Goal: Book appointment/travel/reservation

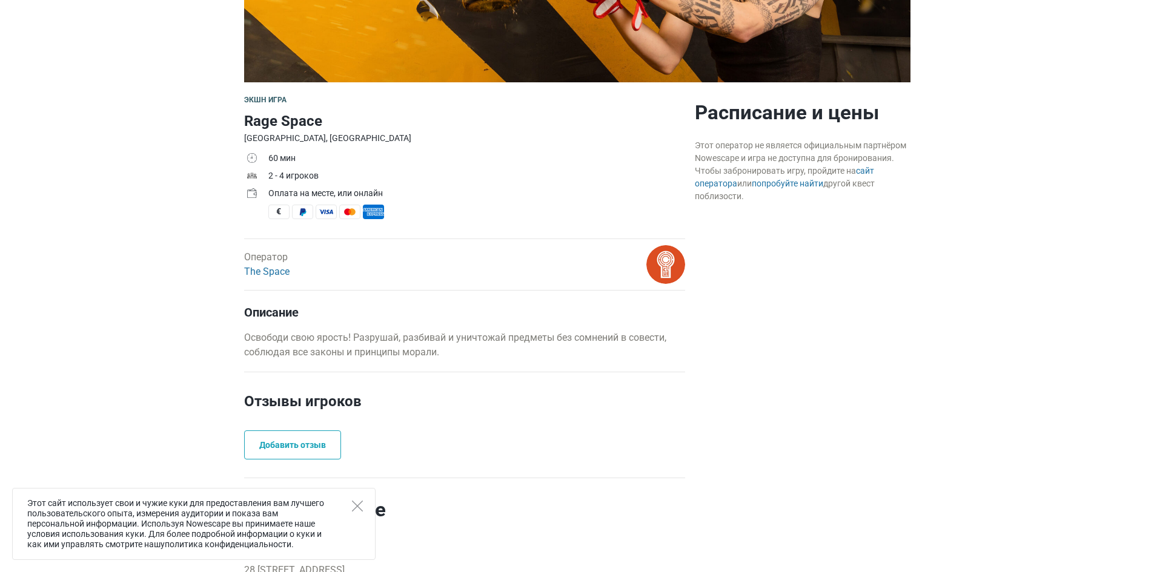
scroll to position [303, 0]
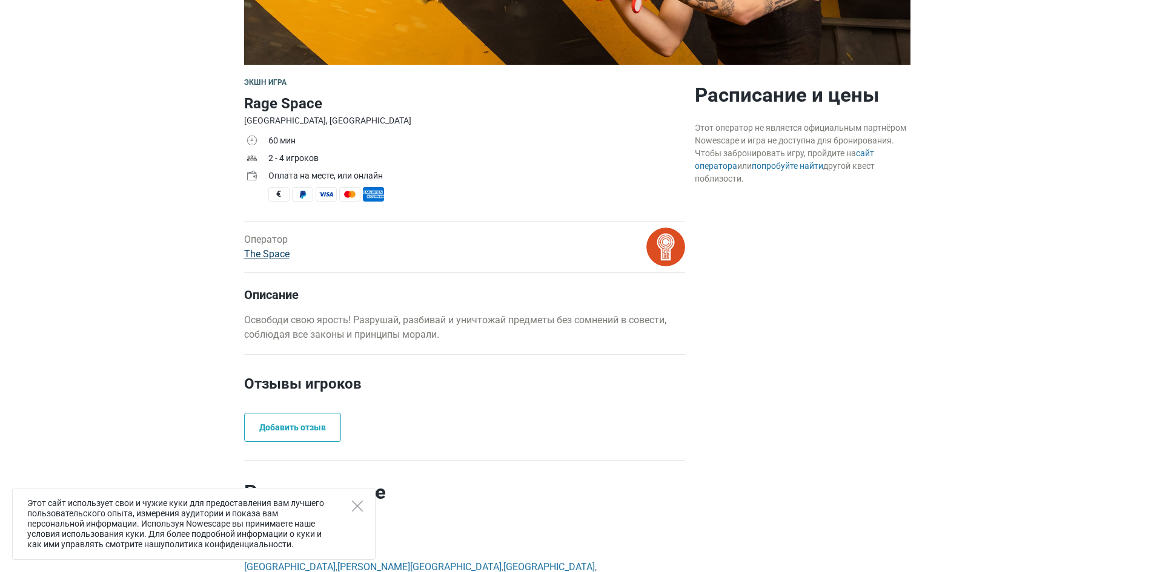
click at [268, 256] on link "The Space" at bounding box center [266, 254] width 45 height 12
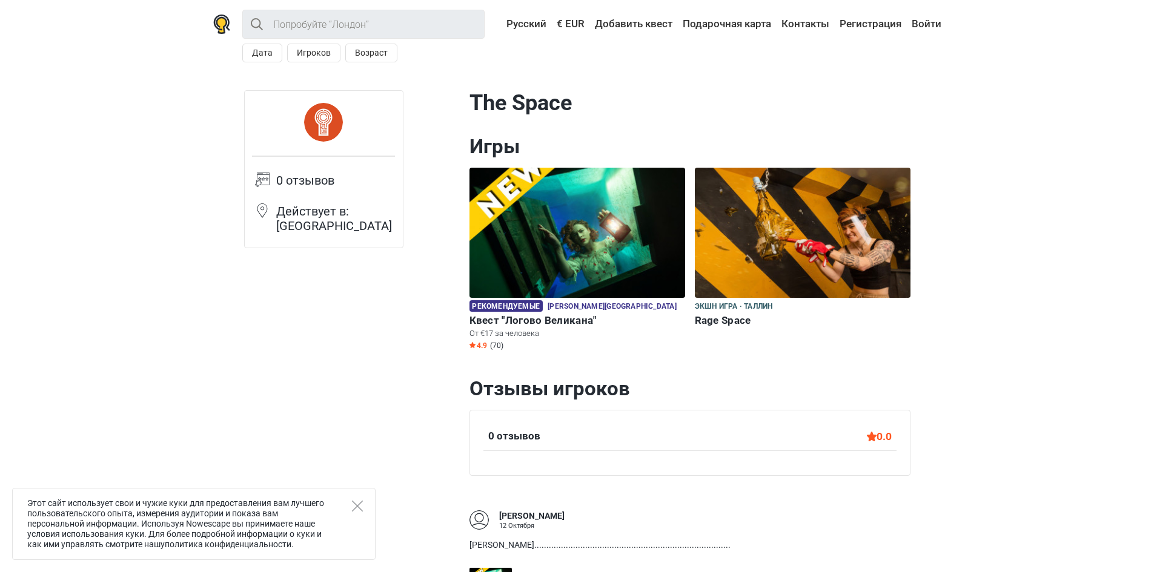
click at [724, 321] on h6 "Rage Space" at bounding box center [803, 320] width 216 height 13
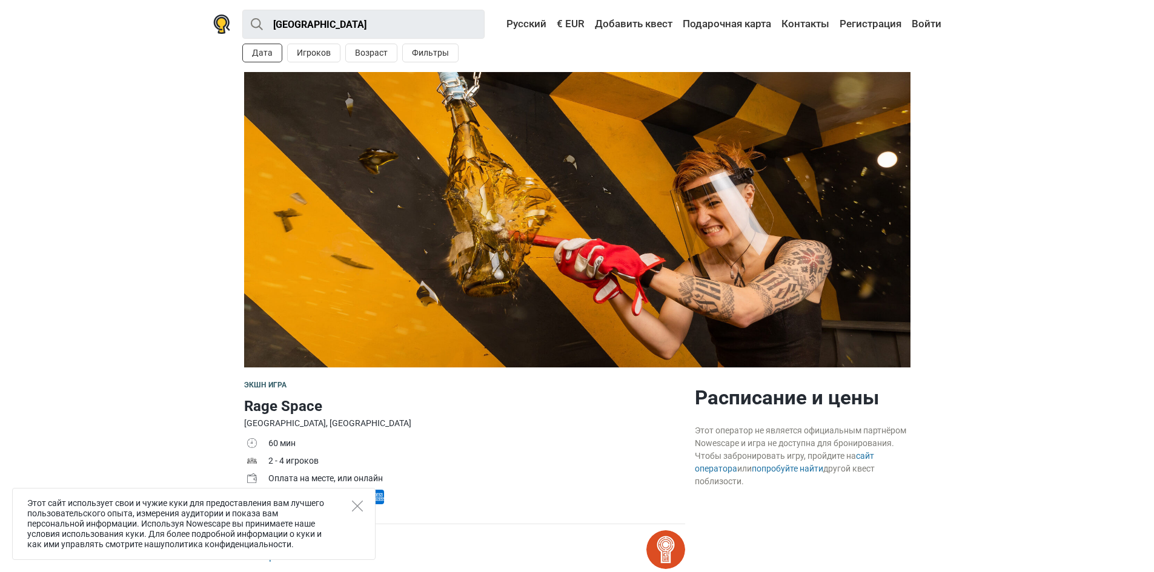
click at [267, 53] on button "Дата" at bounding box center [262, 53] width 40 height 19
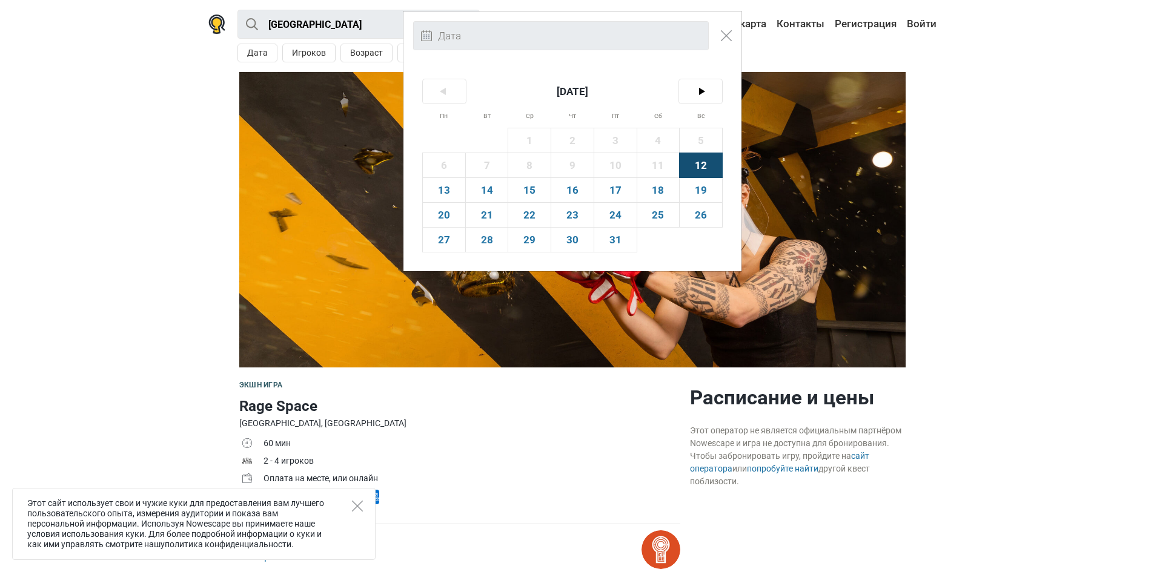
click at [346, 102] on div "< Октябрь 2025 > Пн Вт Ср Чт Пт Сб Вс 1 2 3 4 5 6 7 8 9 10 11 12 13 14 15 16 17…" at bounding box center [577, 286] width 1154 height 572
click at [733, 36] on button "Close modal" at bounding box center [726, 35] width 23 height 23
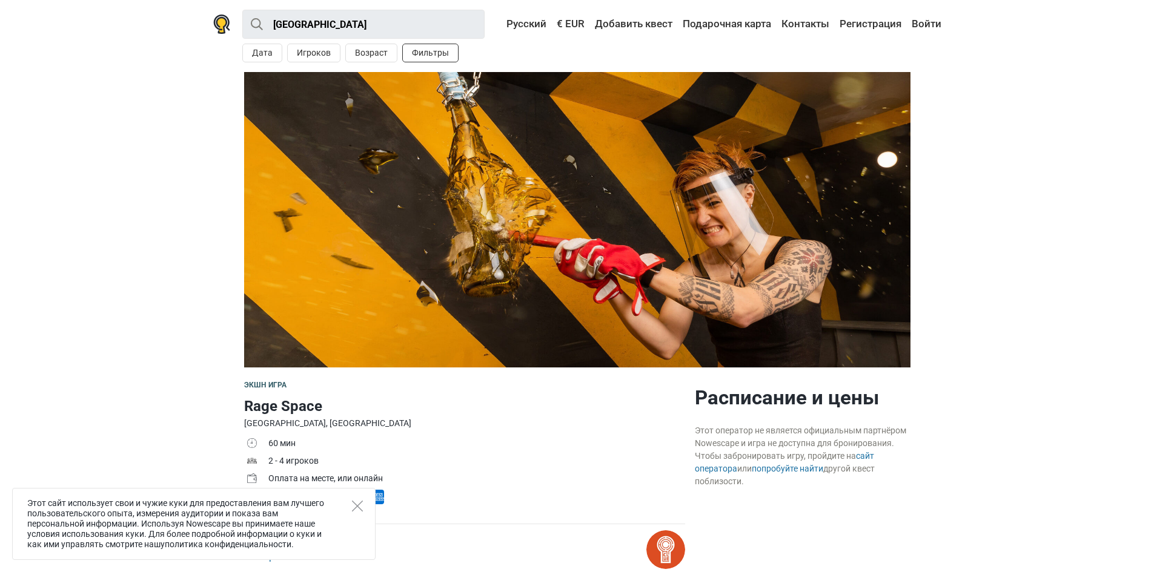
click at [428, 53] on button "Фильтры" at bounding box center [430, 53] width 56 height 19
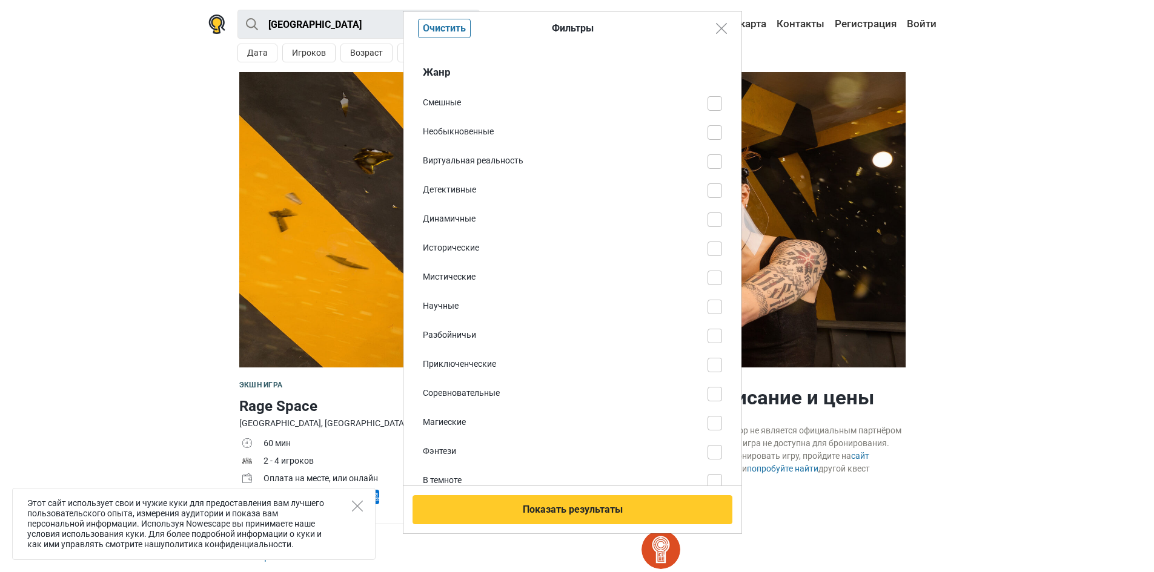
click at [372, 51] on div "Фильтры Очистить Жанр Смешные Необыкновенные Виртуальная реальность Детективные…" at bounding box center [577, 286] width 1154 height 572
click at [352, 115] on div "Фильтры Очистить Жанр Смешные Необыкновенные Виртуальная реальность Детективные…" at bounding box center [577, 286] width 1154 height 572
click at [721, 27] on img "Close modal" at bounding box center [721, 28] width 11 height 11
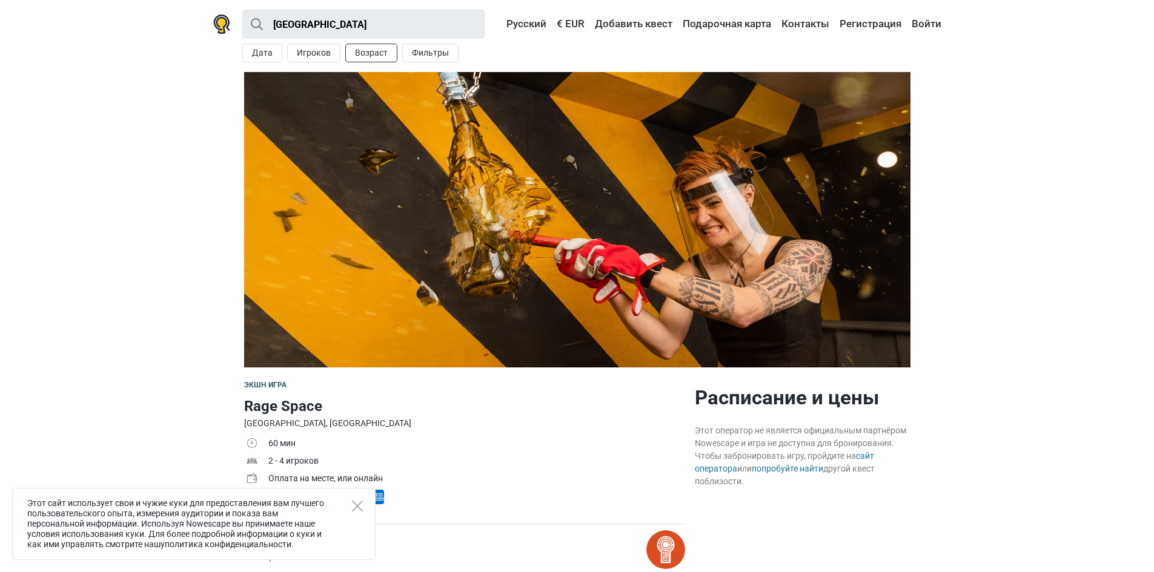
click at [367, 56] on button "Возраст" at bounding box center [371, 53] width 52 height 19
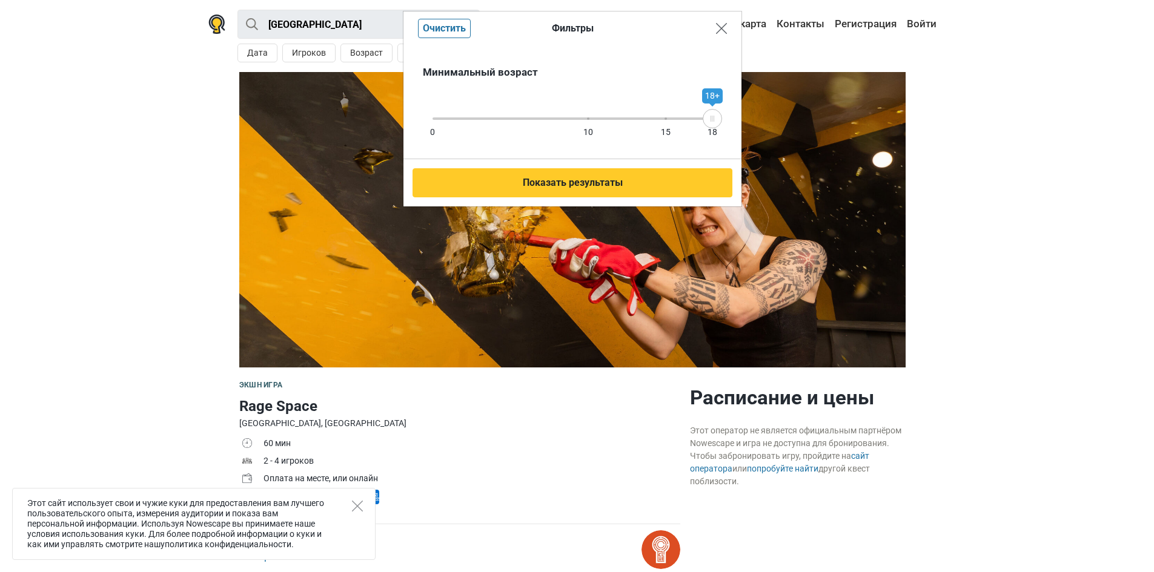
click at [719, 30] on img "Close modal" at bounding box center [721, 28] width 11 height 11
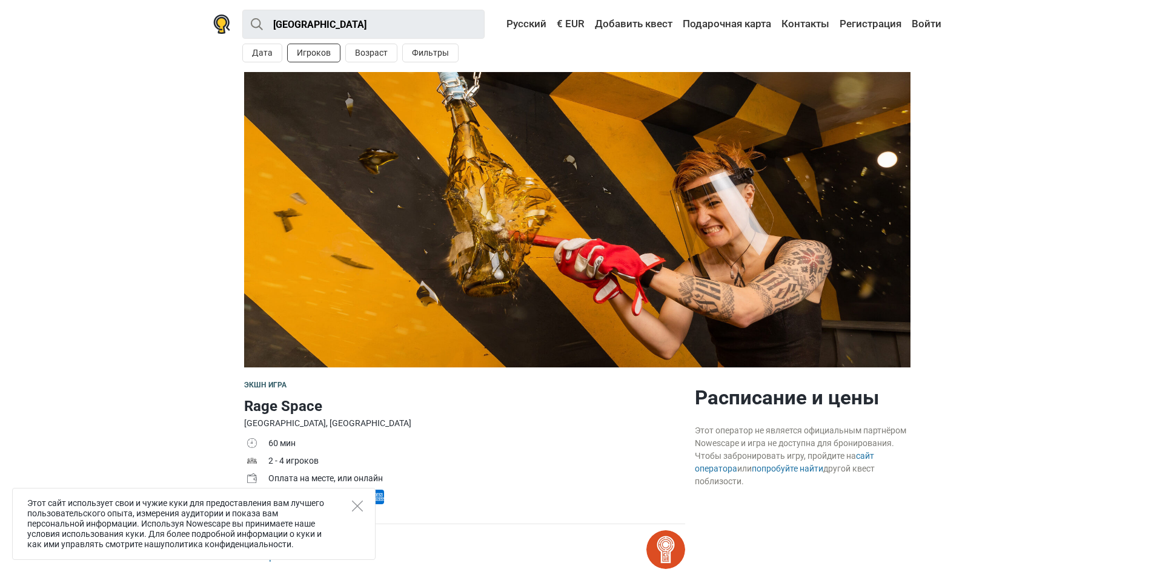
click at [333, 56] on button "Игроков" at bounding box center [313, 53] width 53 height 19
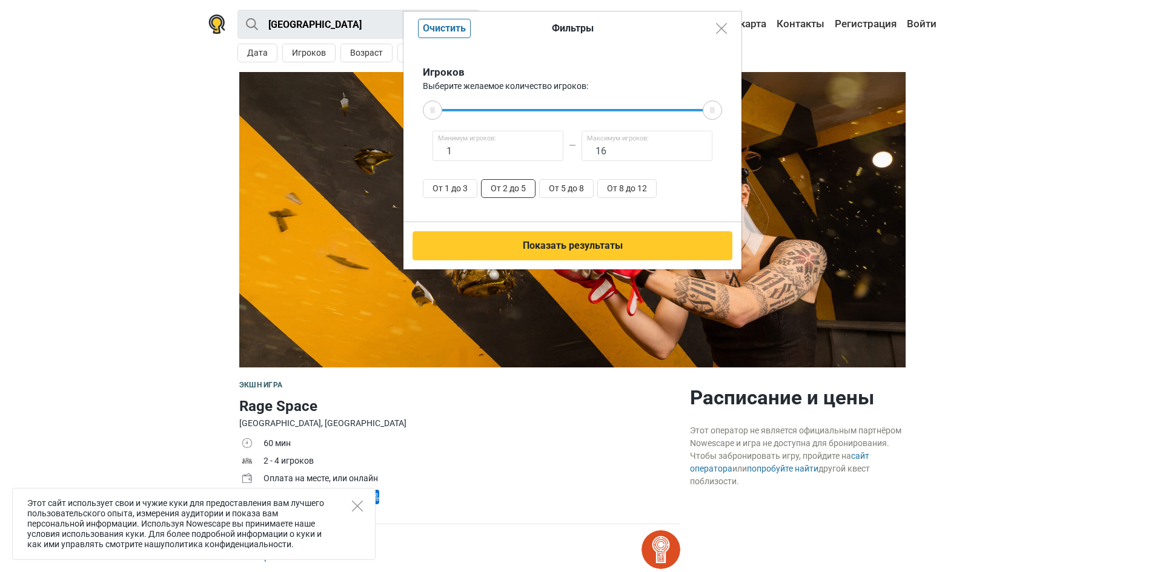
click at [526, 191] on button "От 2 до 5" at bounding box center [508, 188] width 54 height 19
type input "2"
type input "5"
click at [558, 191] on button "От 5 до 8" at bounding box center [566, 188] width 54 height 19
type input "5"
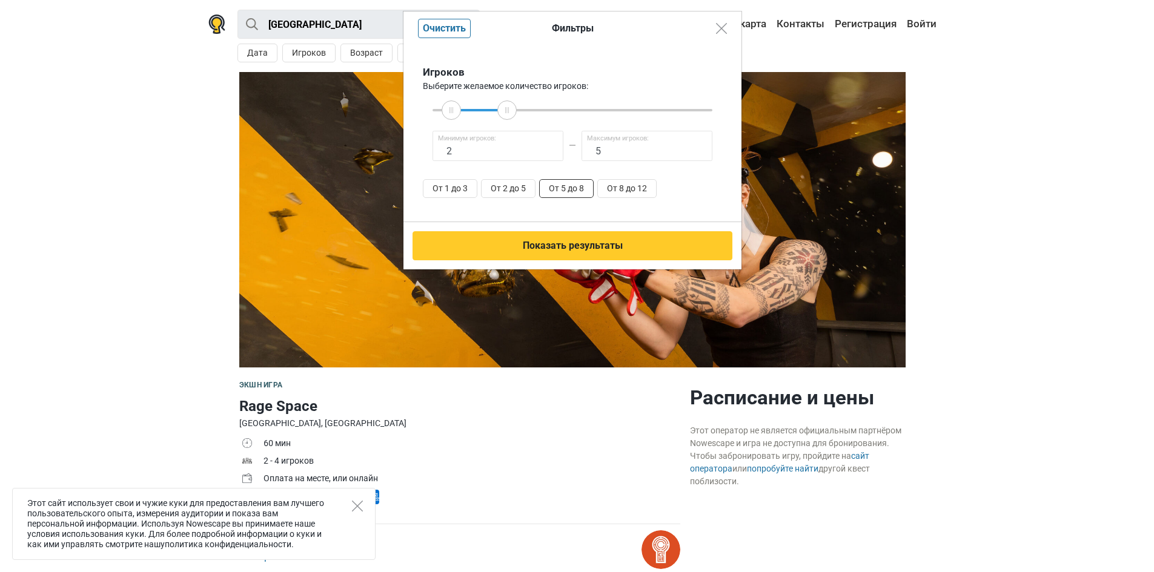
type input "8"
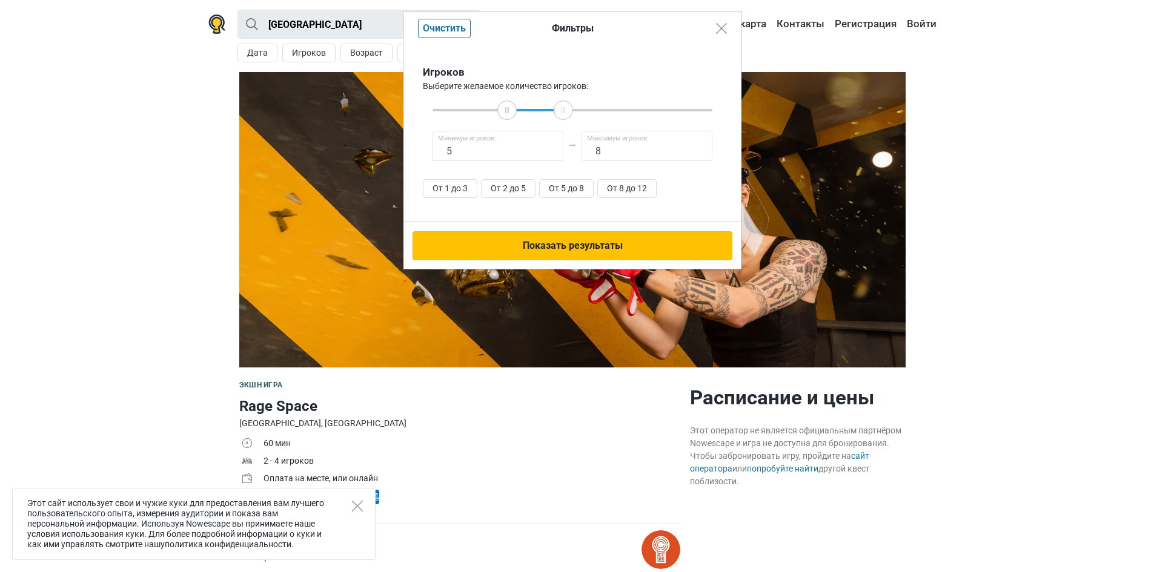
click at [540, 246] on button "Показать результаты" at bounding box center [572, 245] width 320 height 29
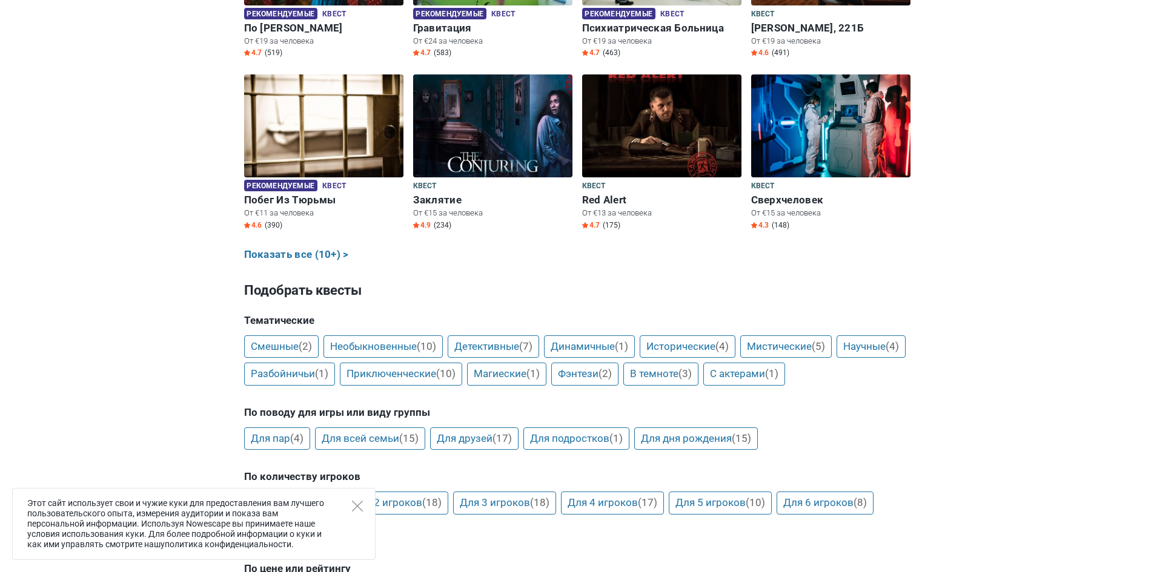
scroll to position [727, 0]
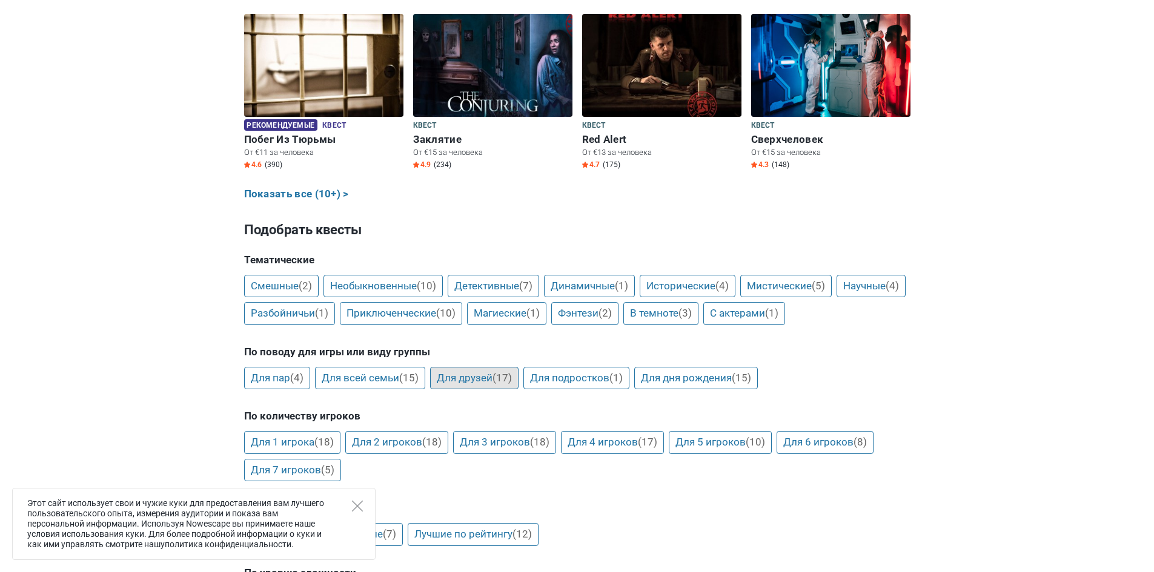
click at [483, 383] on link "Для друзей (17)" at bounding box center [474, 378] width 88 height 23
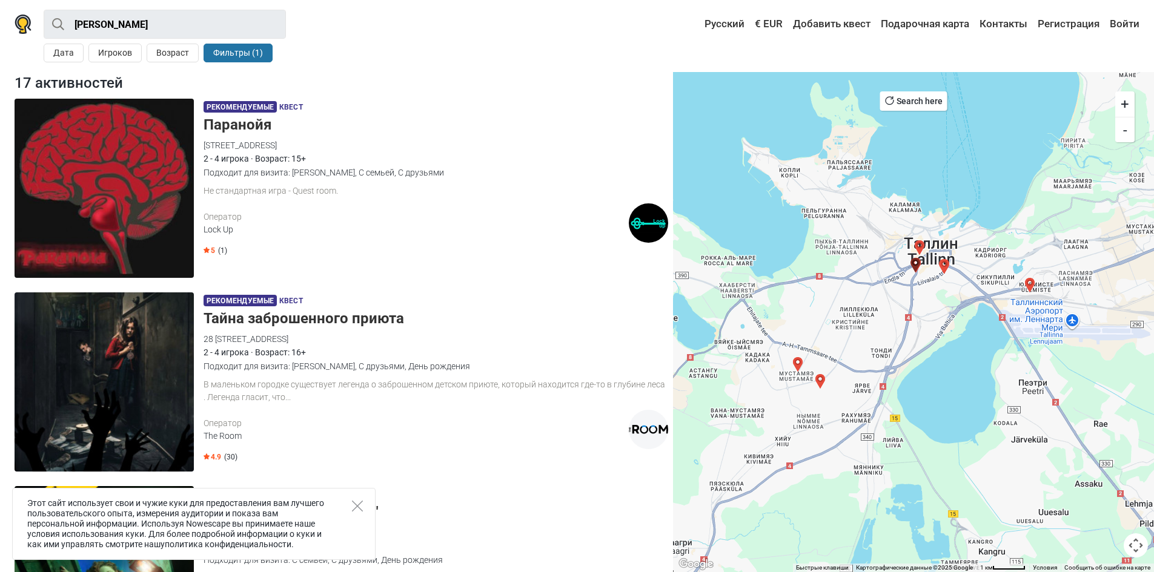
click at [242, 315] on h5 "Тайна заброшенного приюта" at bounding box center [435, 319] width 464 height 18
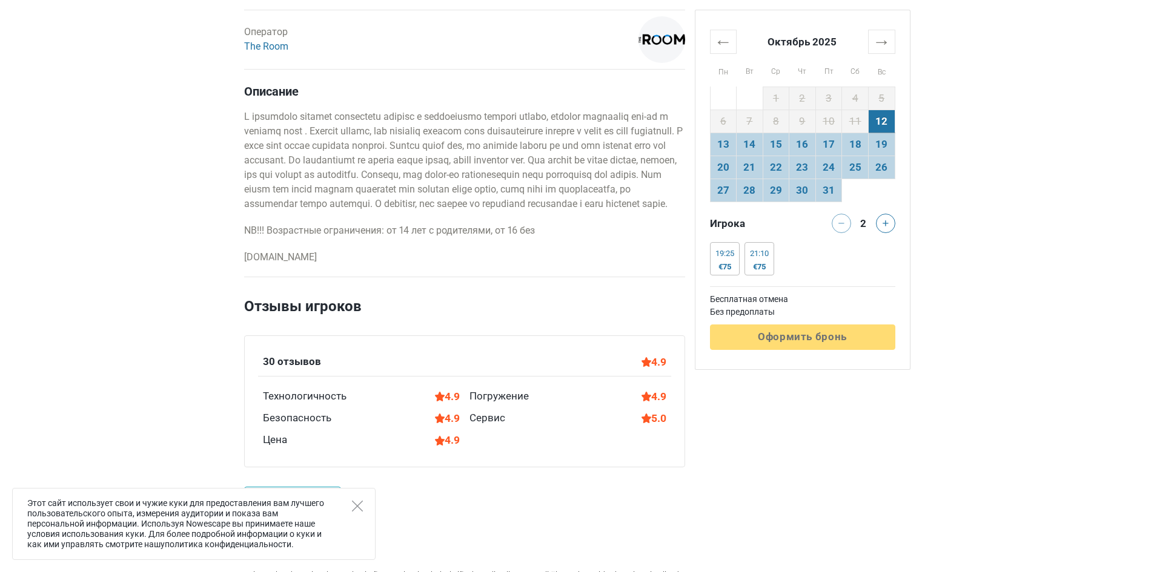
scroll to position [606, 0]
